Goal: Information Seeking & Learning: Learn about a topic

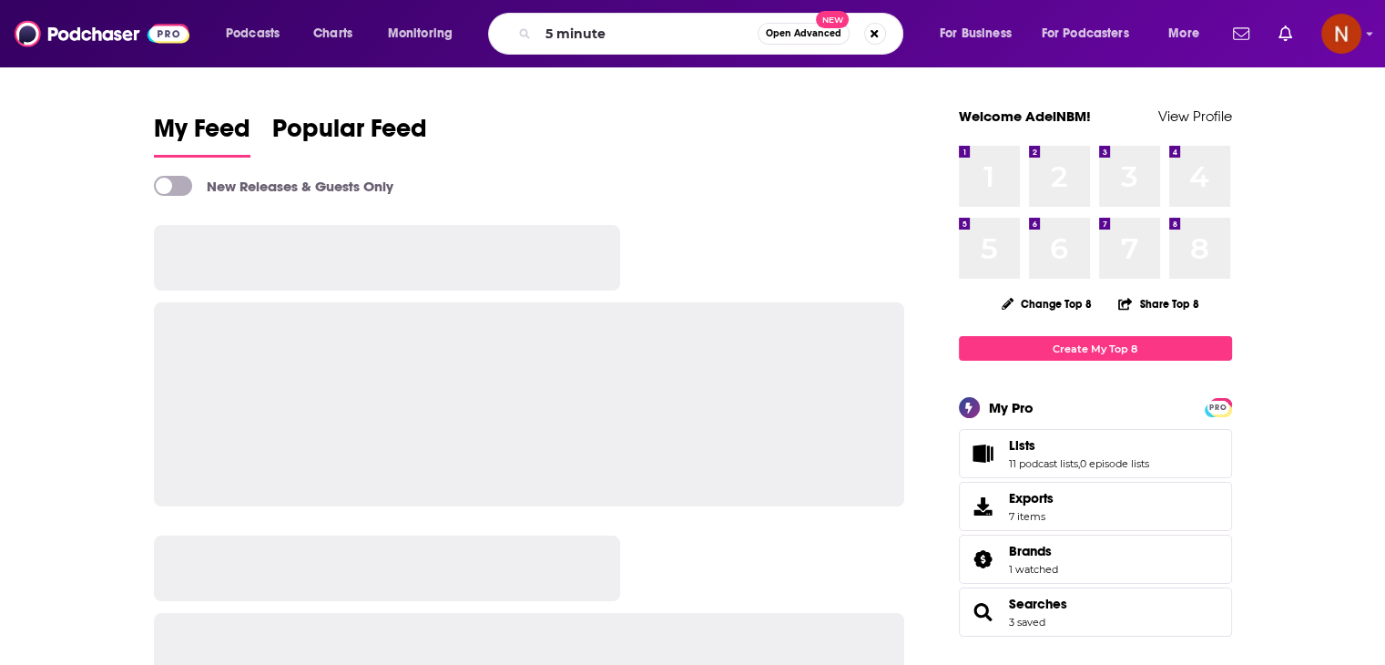
type input "[URL][DOMAIN_NAME]"
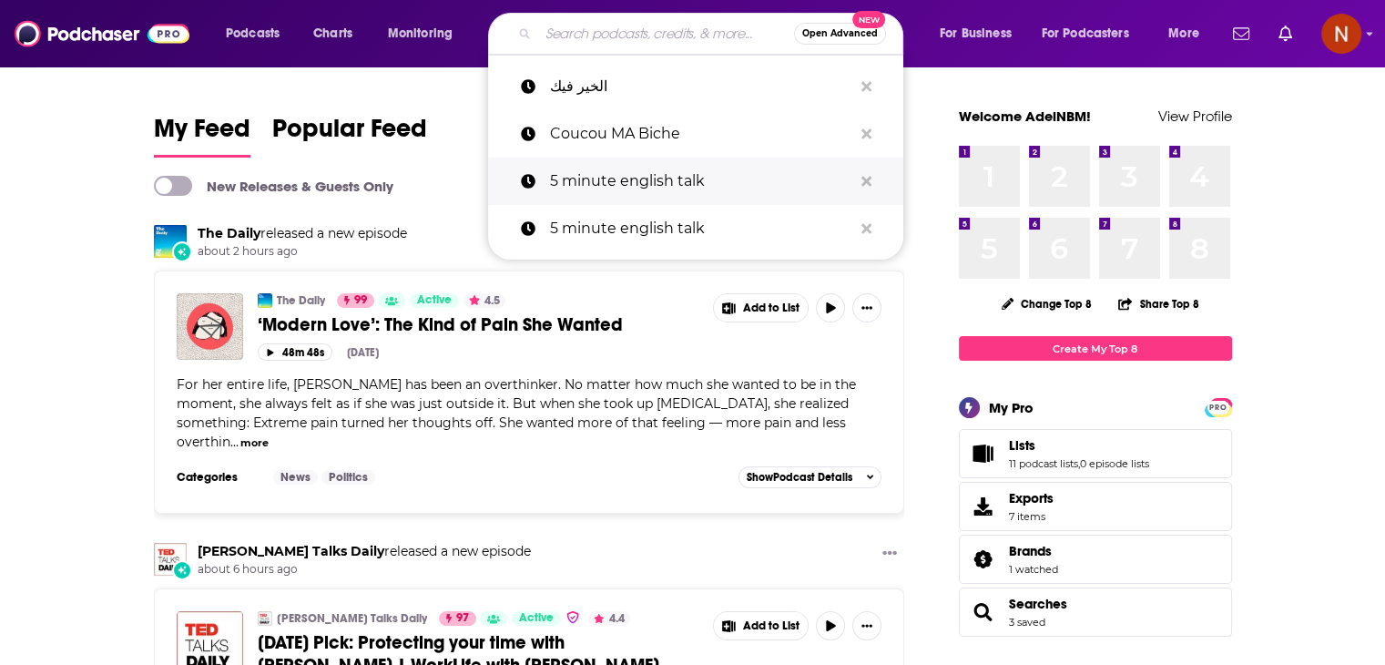
click at [626, 183] on p "5 minute english talk" at bounding box center [701, 181] width 302 height 47
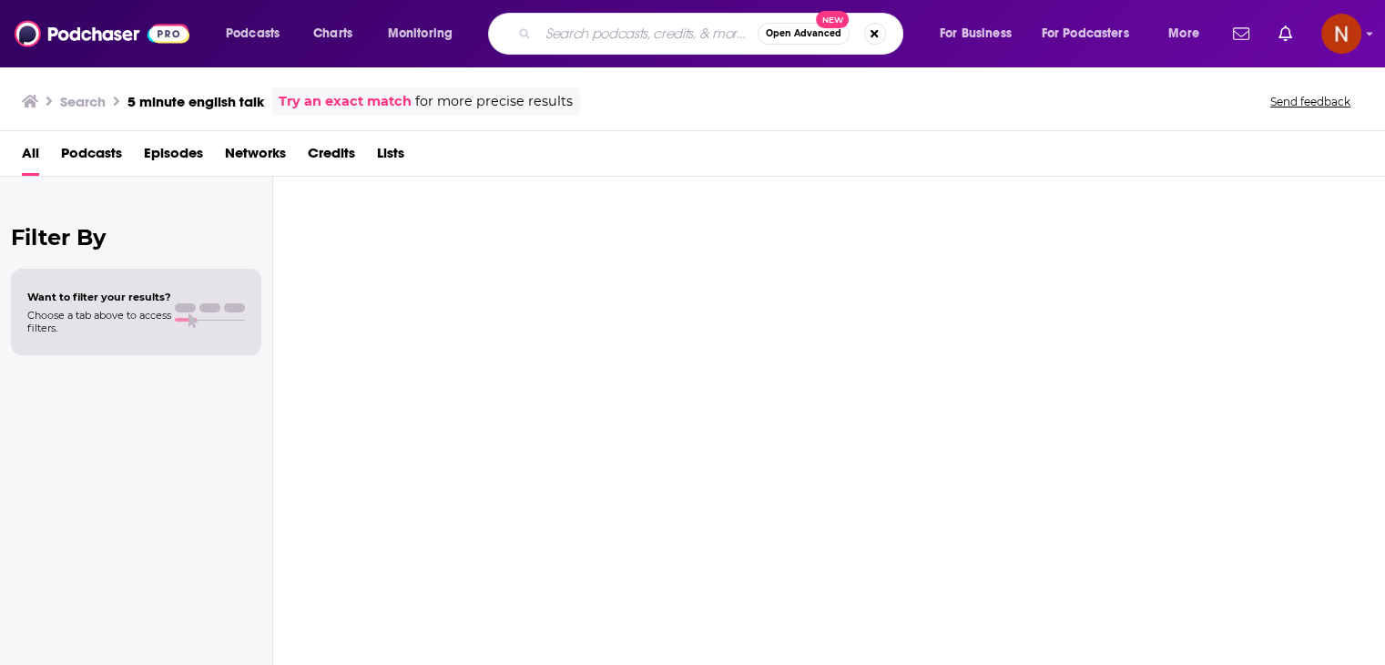
type input "5 minute english talk"
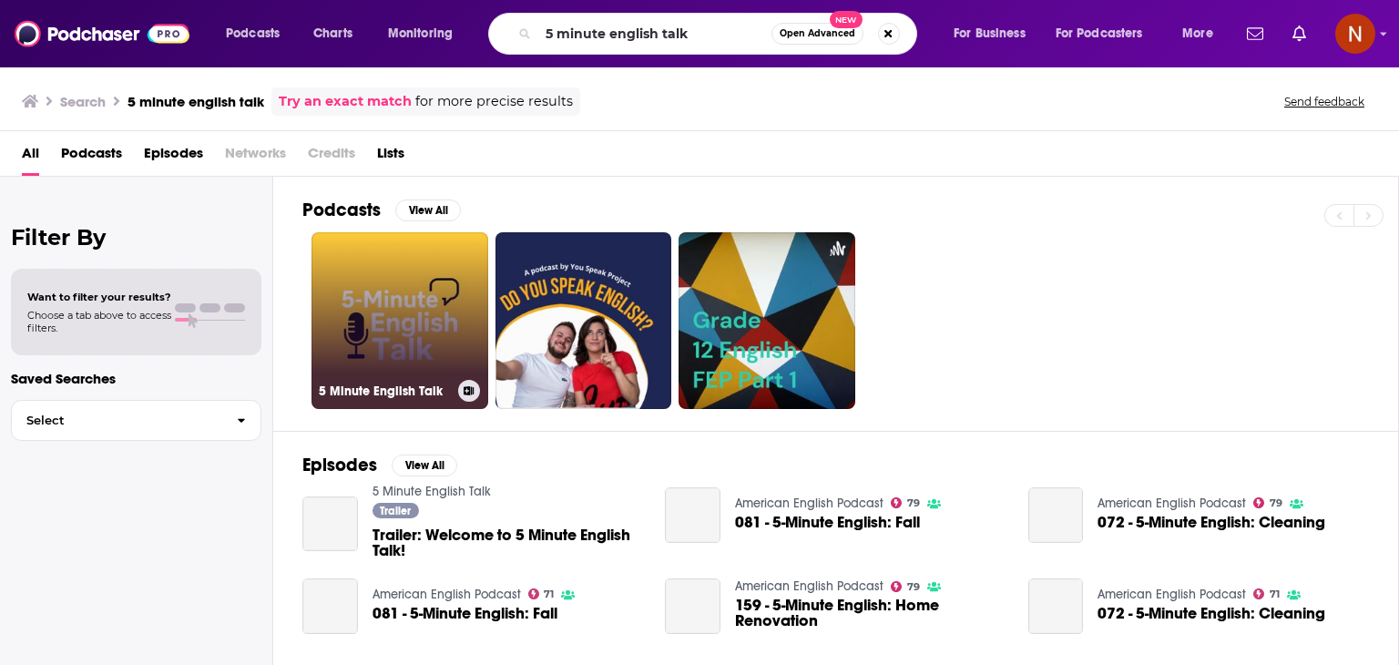
click at [337, 326] on link "5 Minute English Talk" at bounding box center [399, 320] width 177 height 177
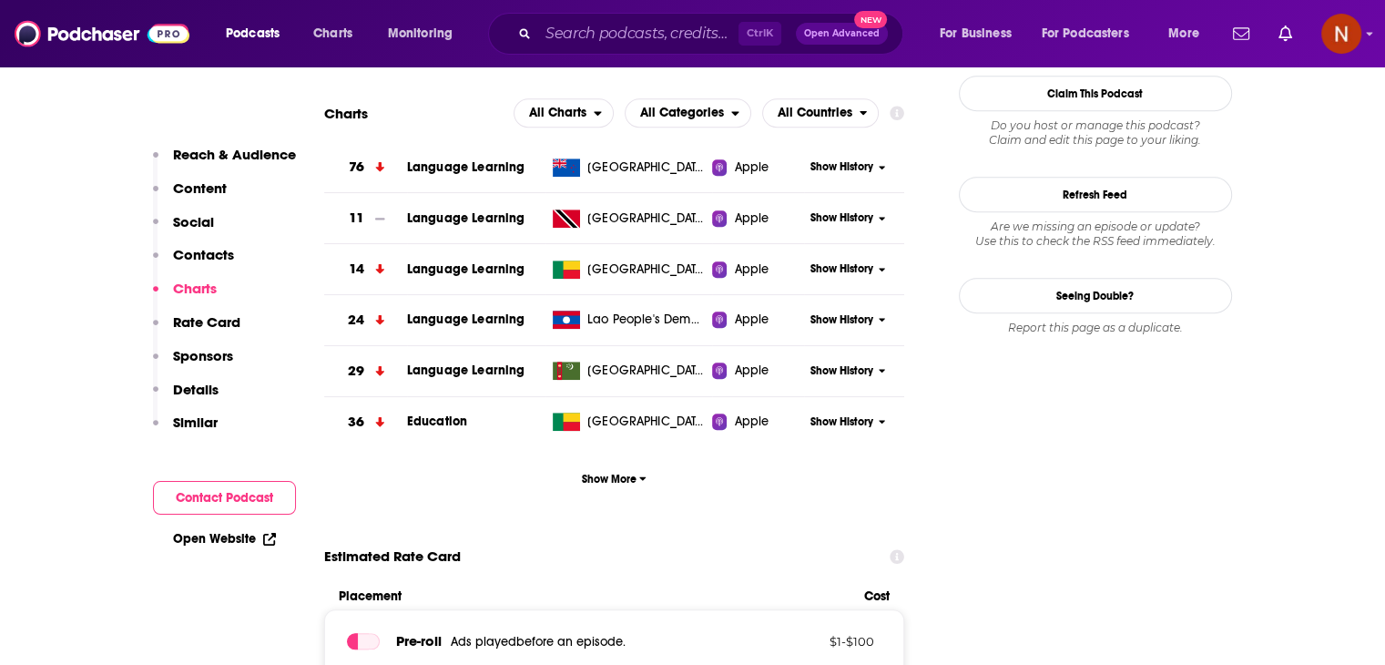
scroll to position [1656, 0]
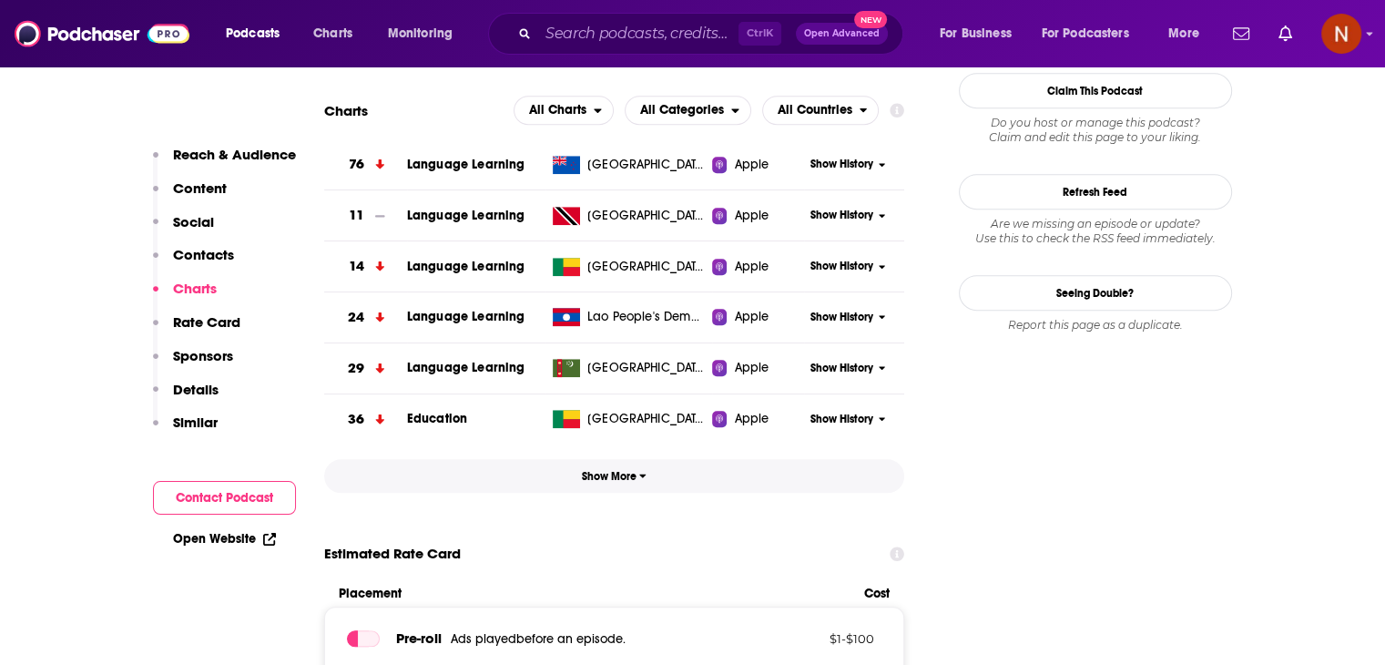
click at [623, 474] on span "Show More" at bounding box center [614, 476] width 65 height 13
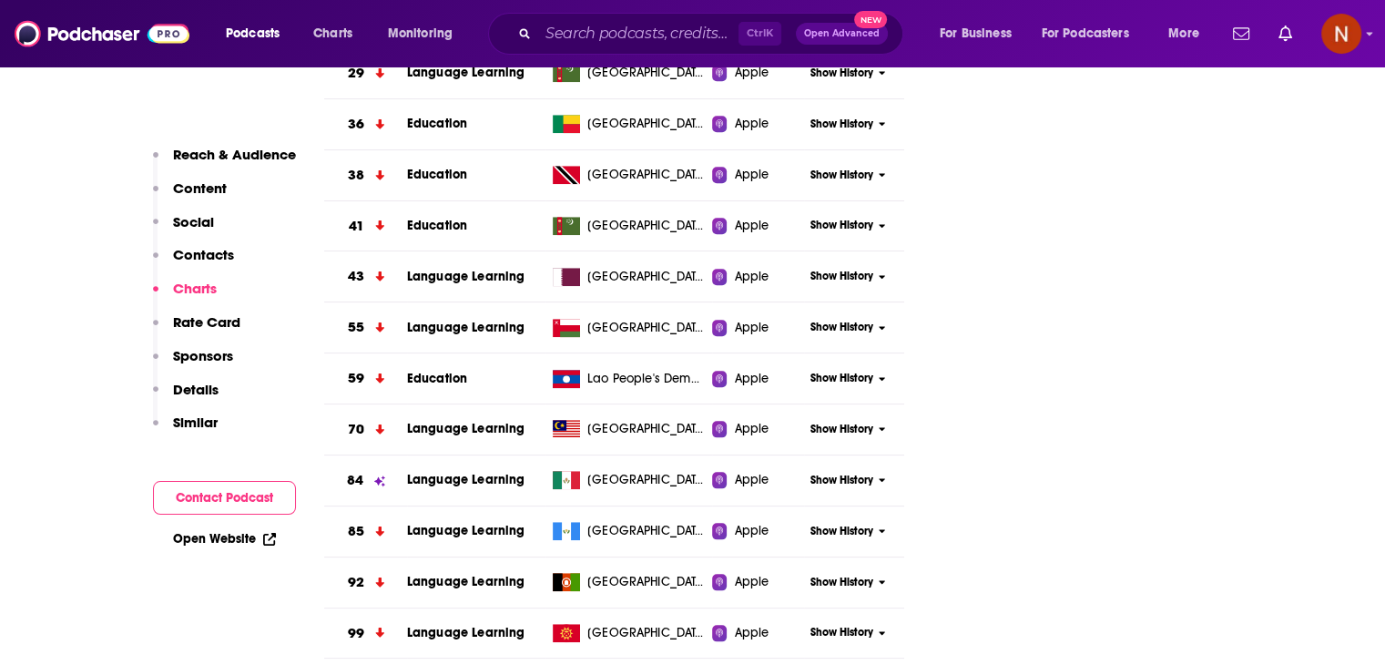
scroll to position [1936, 0]
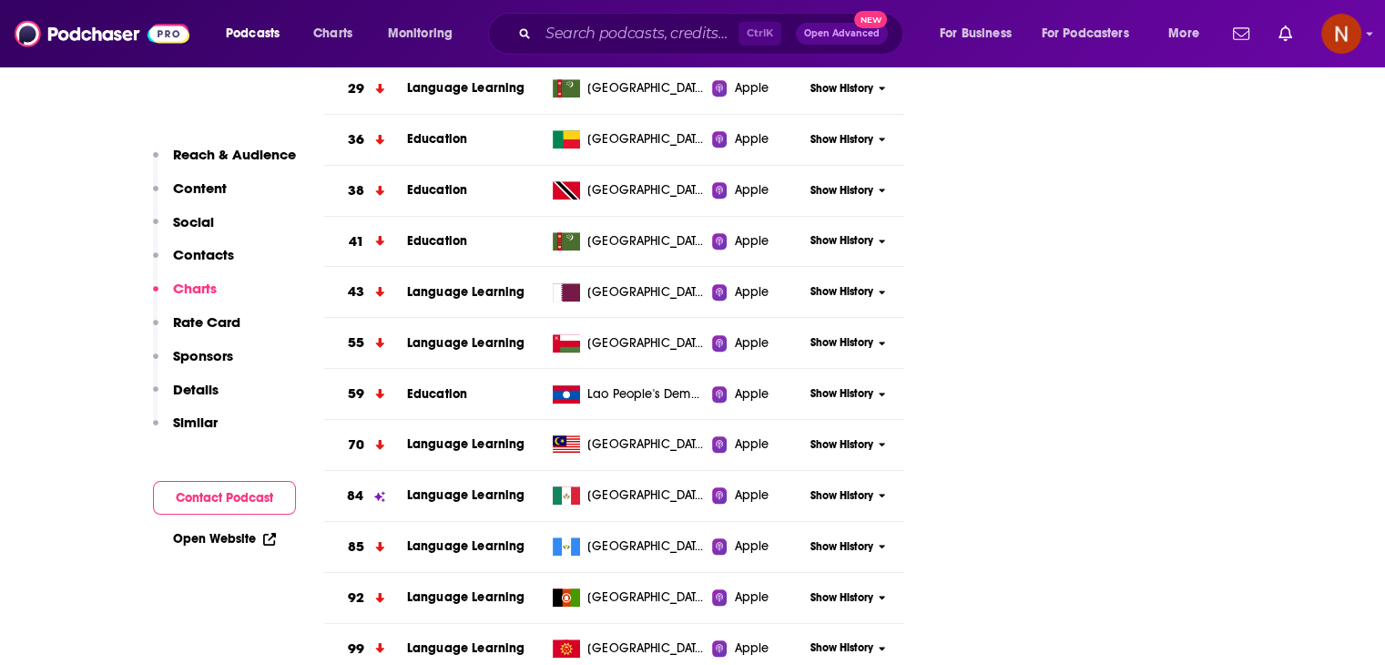
drag, startPoint x: 839, startPoint y: 491, endPoint x: 654, endPoint y: 486, distance: 184.9
click at [654, 486] on tr "84 Language Learning [GEOGRAPHIC_DATA] Apple Show History" at bounding box center [614, 496] width 581 height 51
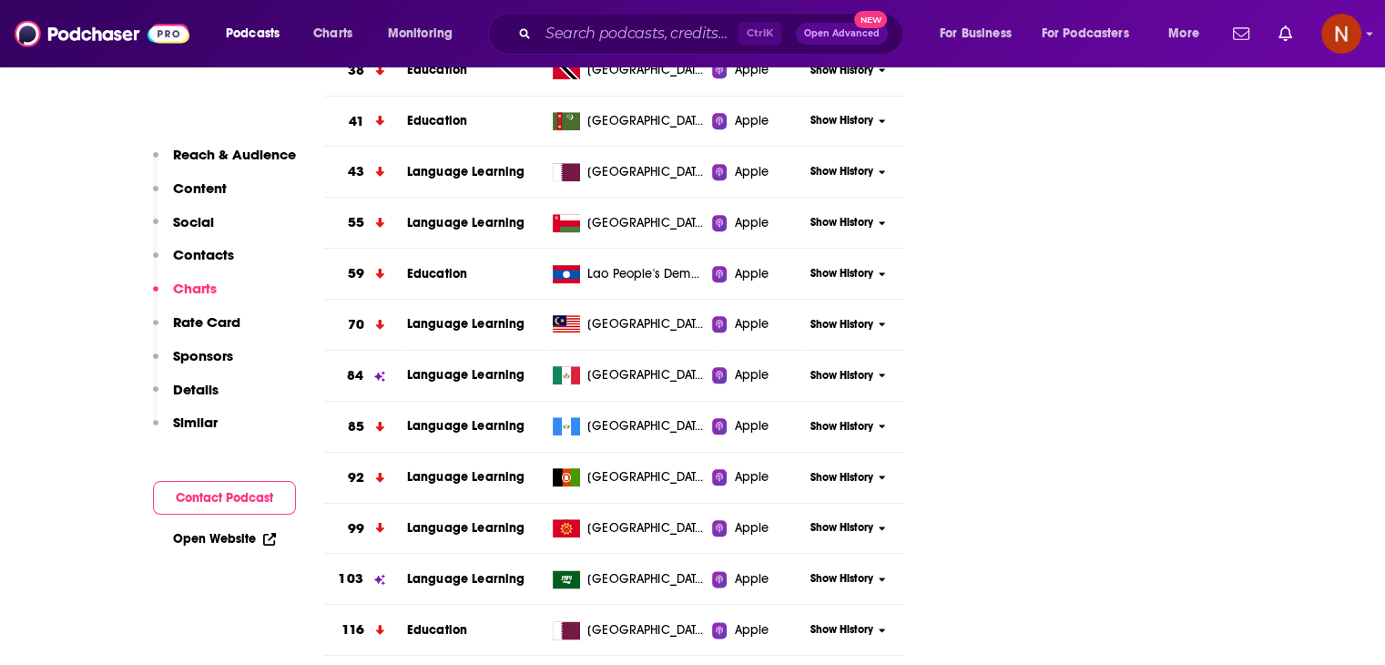
scroll to position [2155, 0]
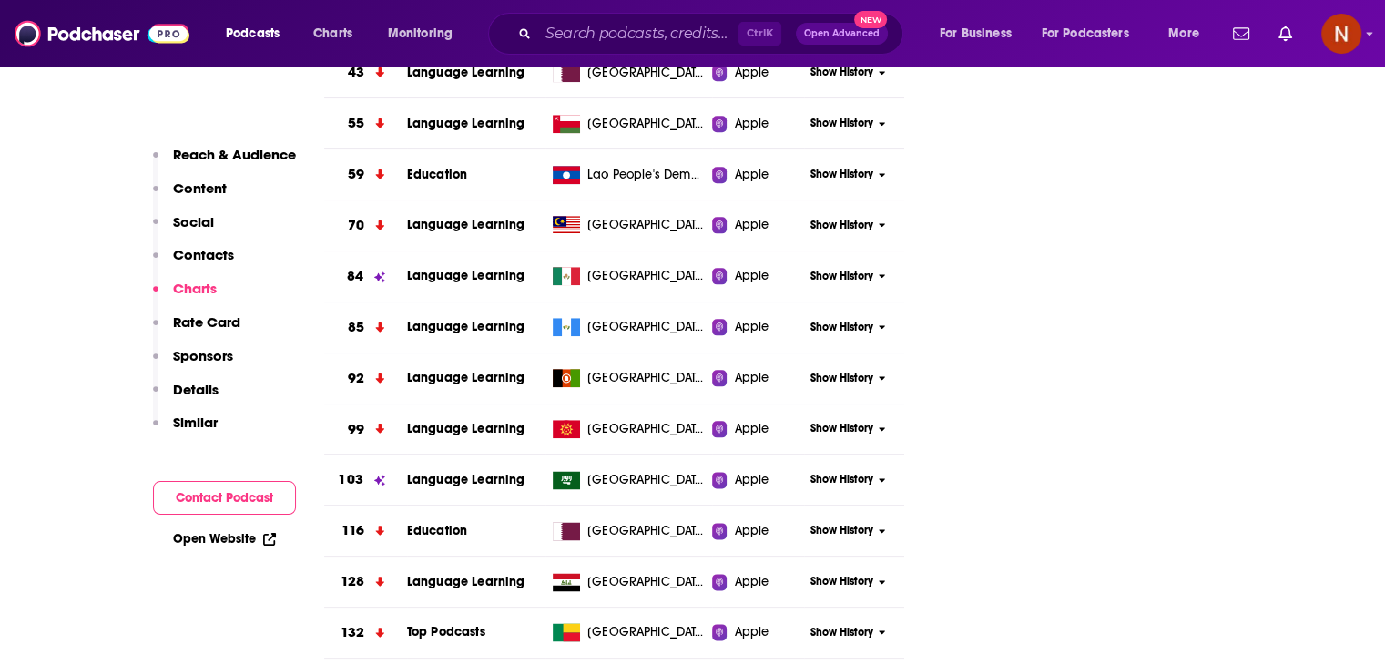
click at [820, 482] on span "Show History" at bounding box center [841, 479] width 63 height 15
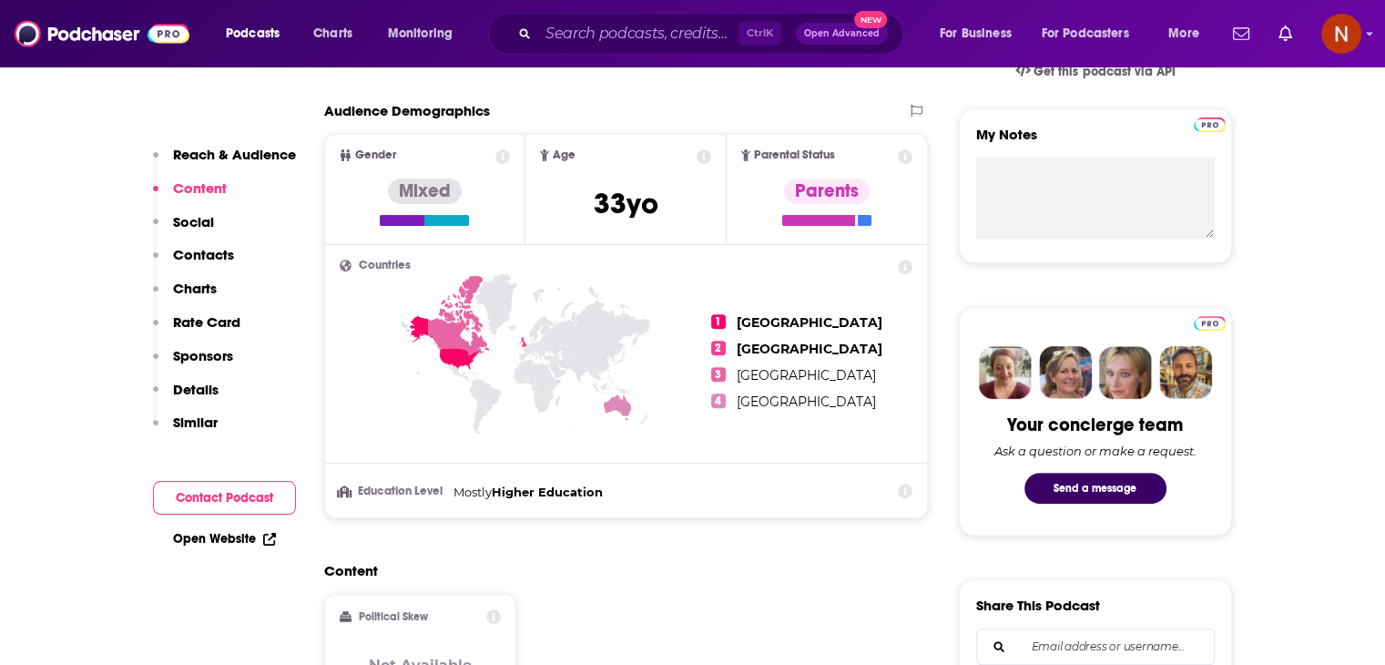
scroll to position [463, 0]
